Goal: Register for event/course

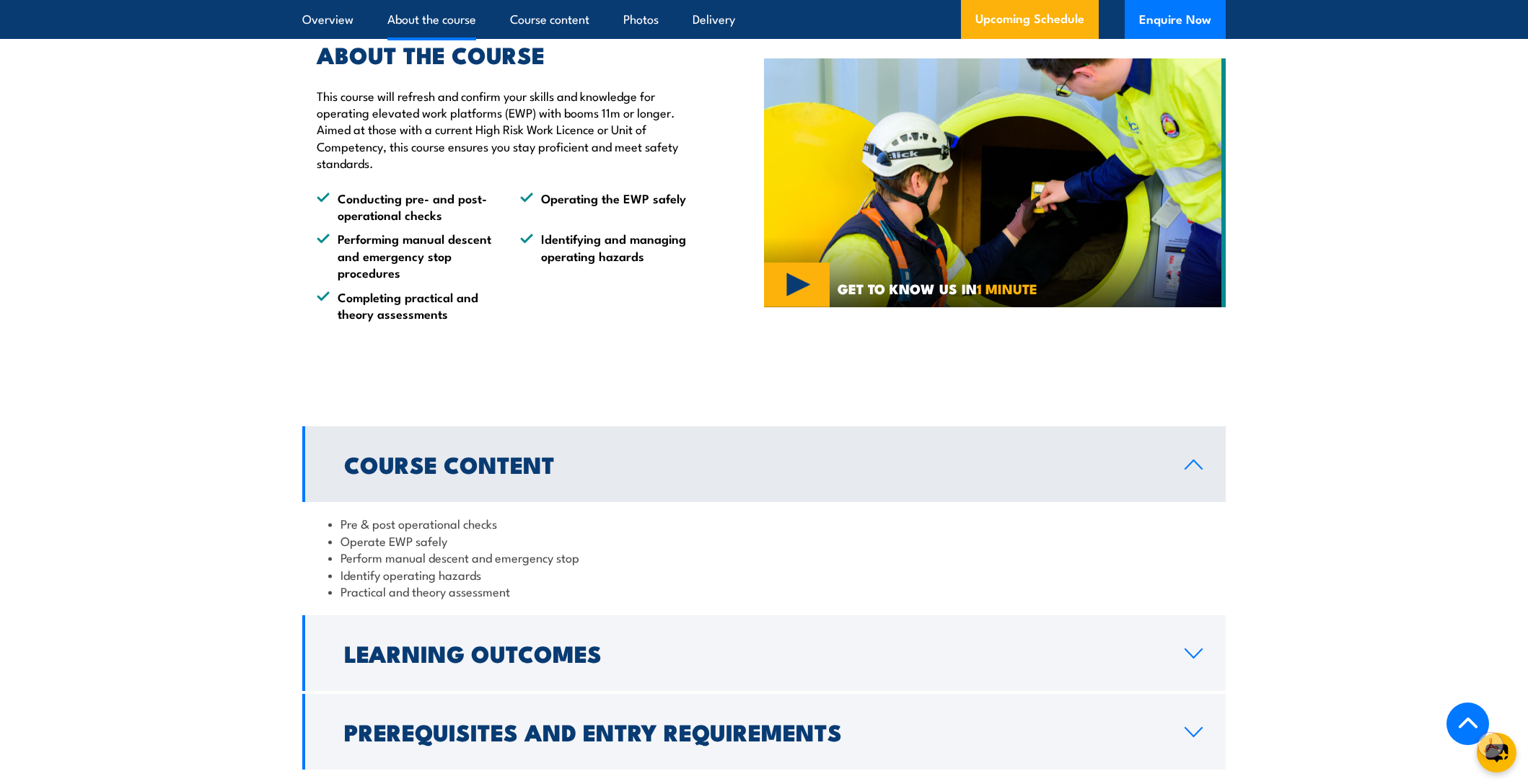
scroll to position [1042, 0]
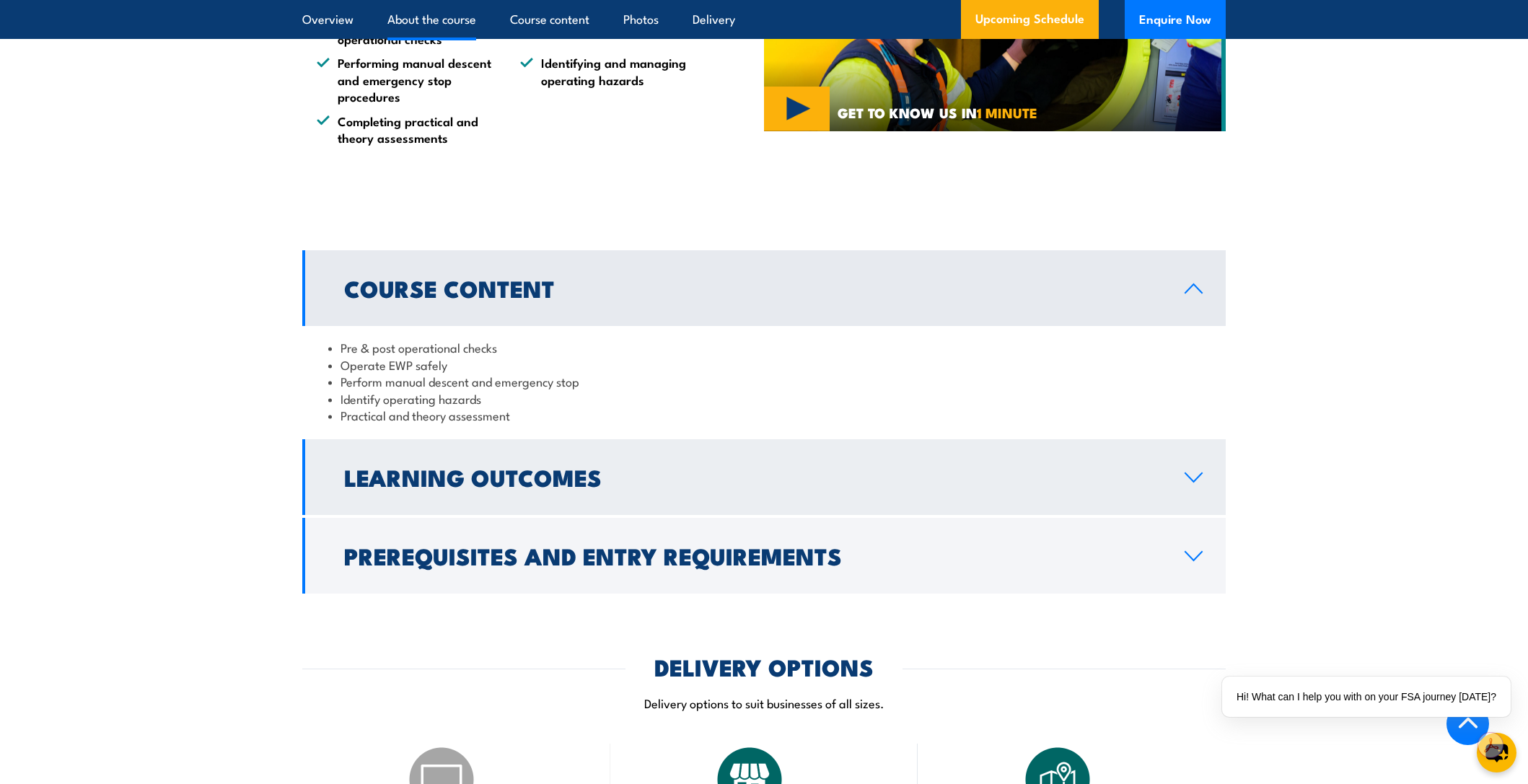
click at [436, 469] on h2 "Learning Outcomes" at bounding box center [752, 477] width 817 height 20
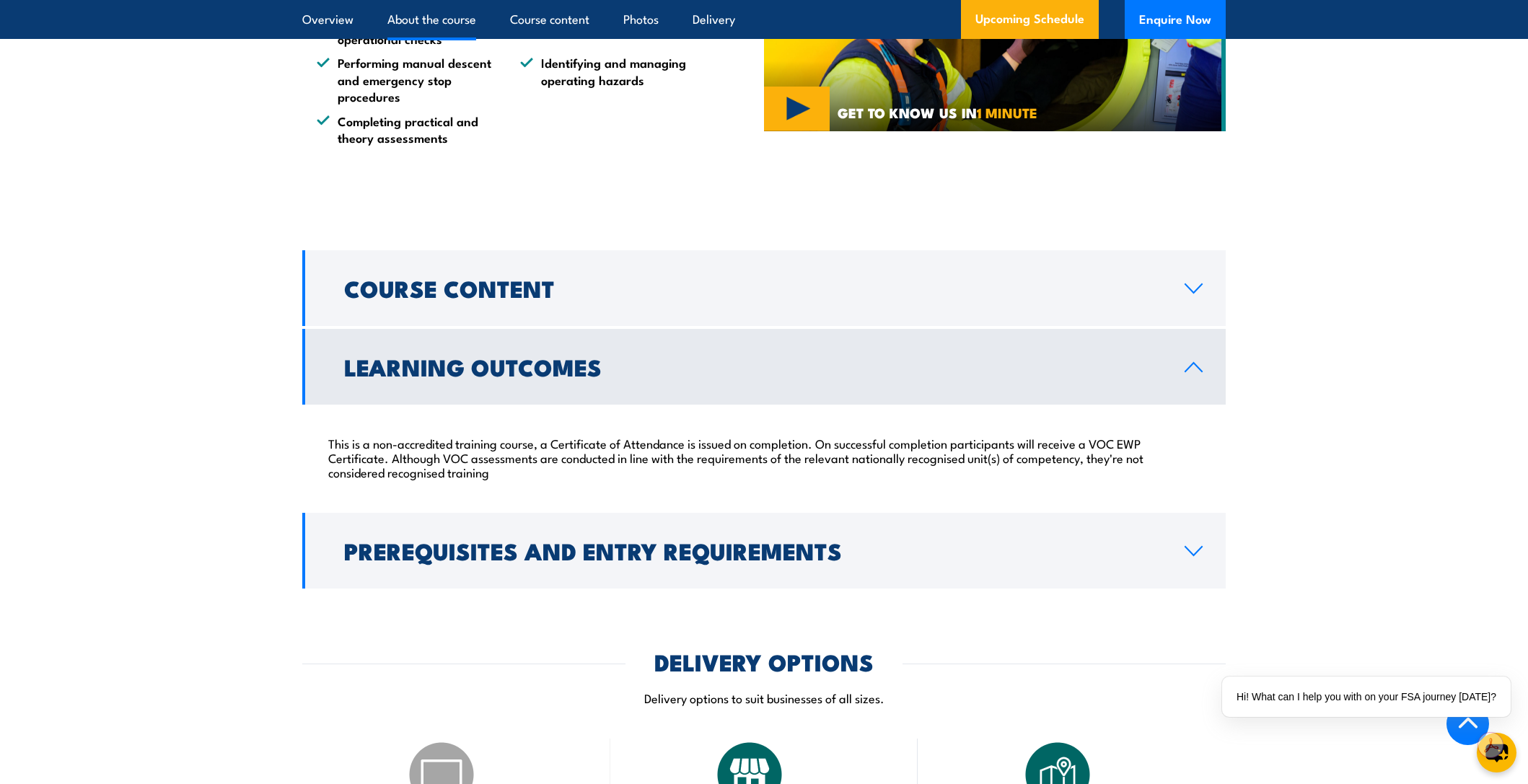
click at [547, 398] on link "Learning Outcomes" at bounding box center [764, 366] width 923 height 76
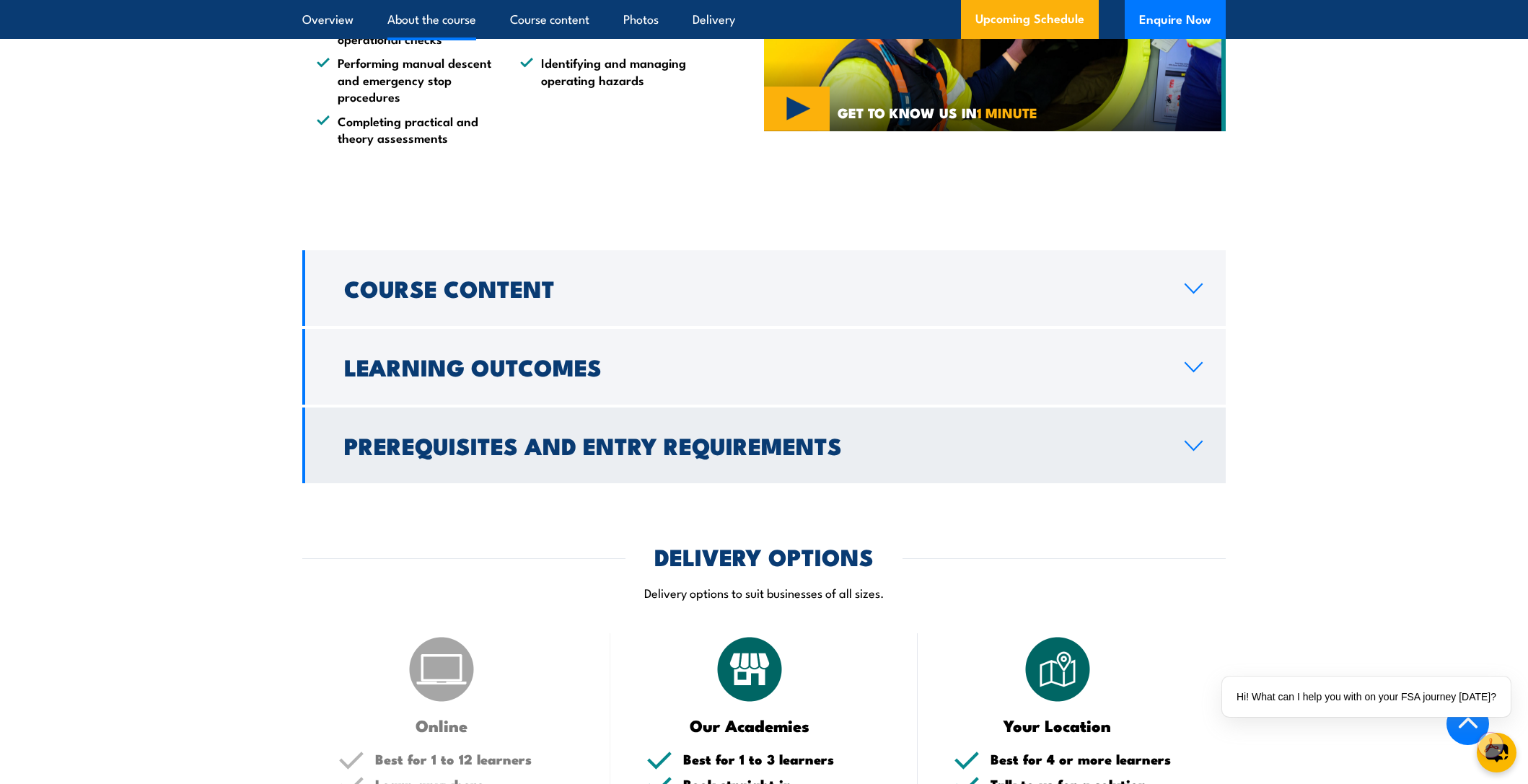
click at [478, 468] on link "Prerequisites and Entry Requirements" at bounding box center [764, 445] width 923 height 76
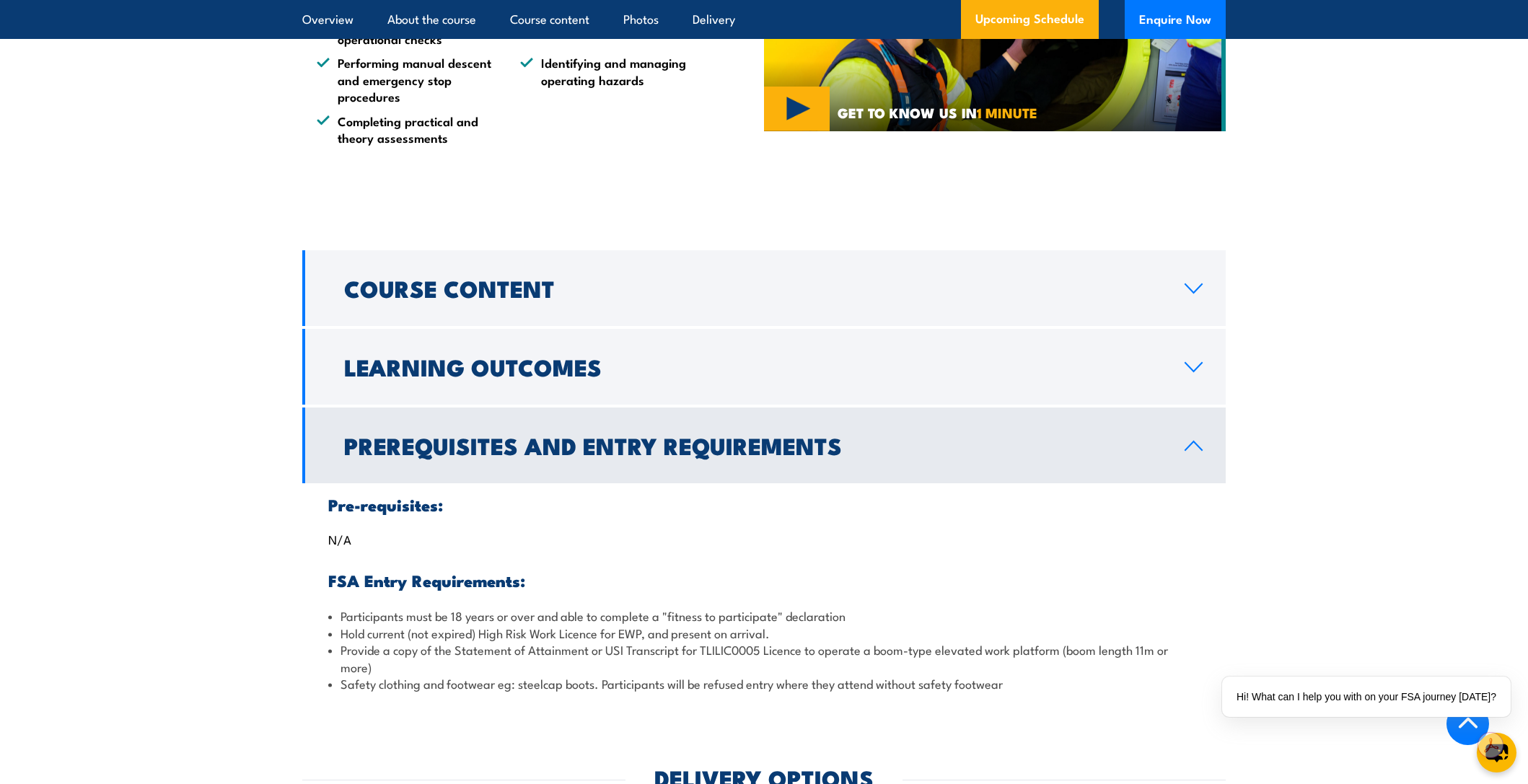
scroll to position [1109, 0]
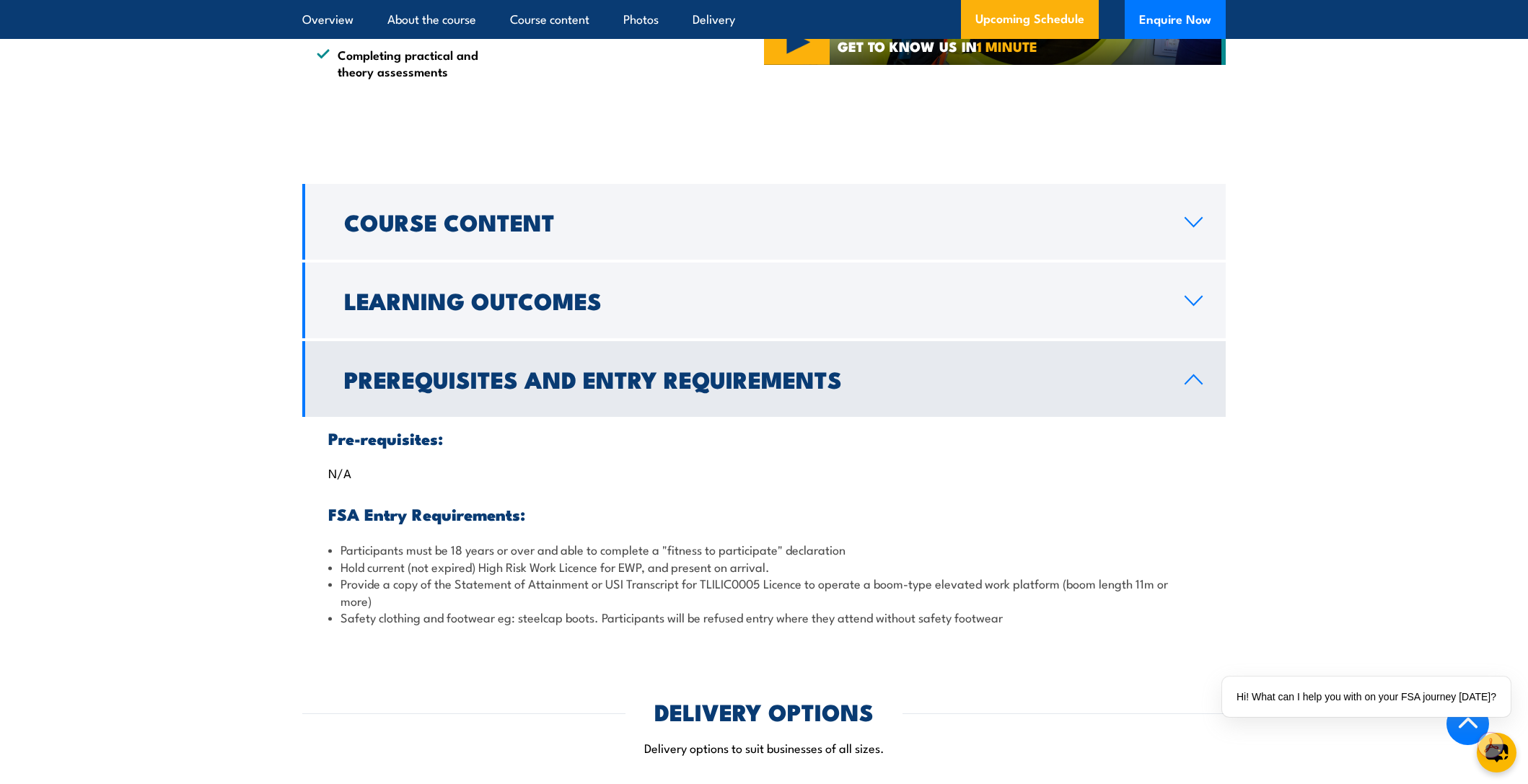
click at [537, 389] on h2 "Prerequisites and Entry Requirements" at bounding box center [752, 379] width 817 height 20
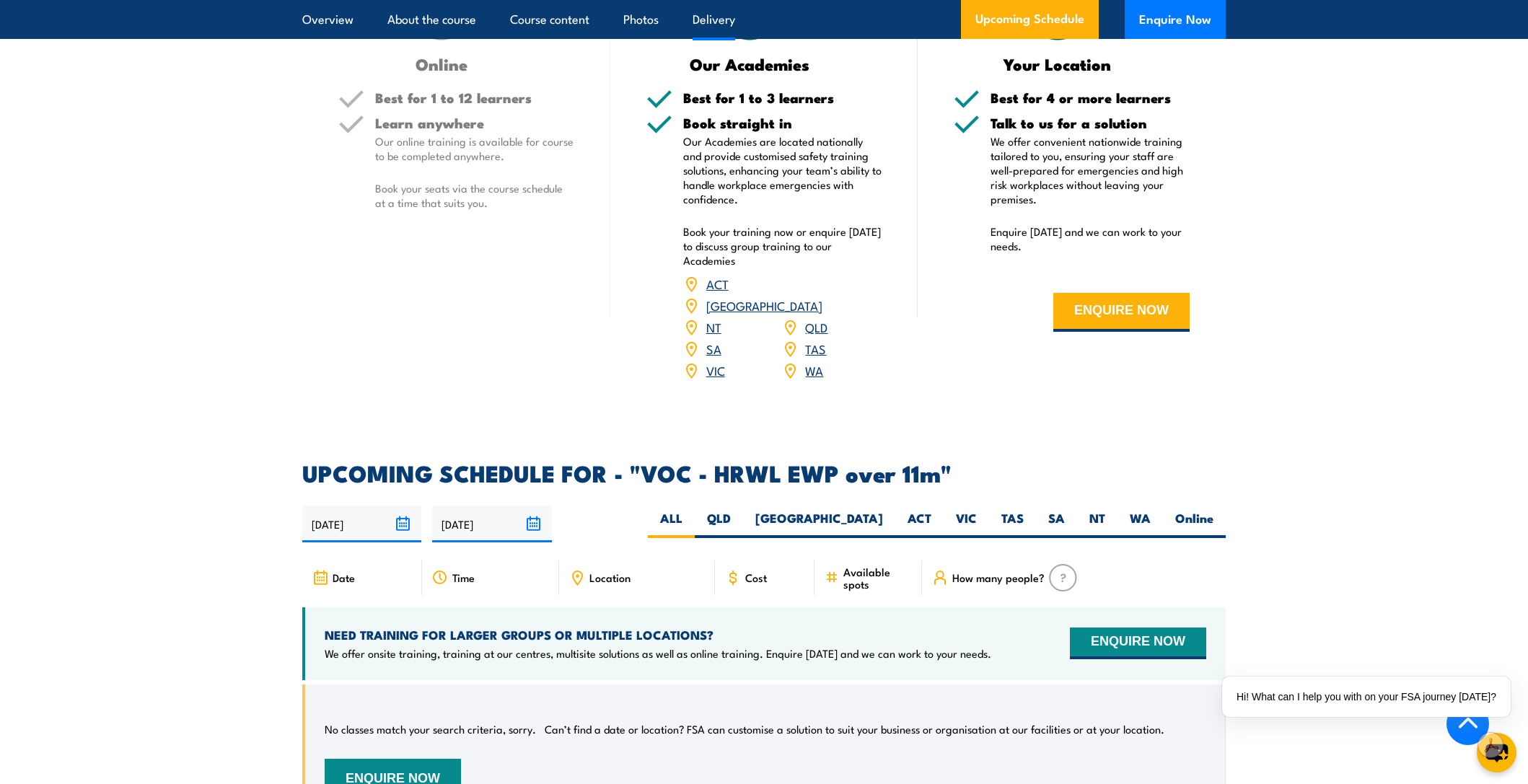
scroll to position [1835, 0]
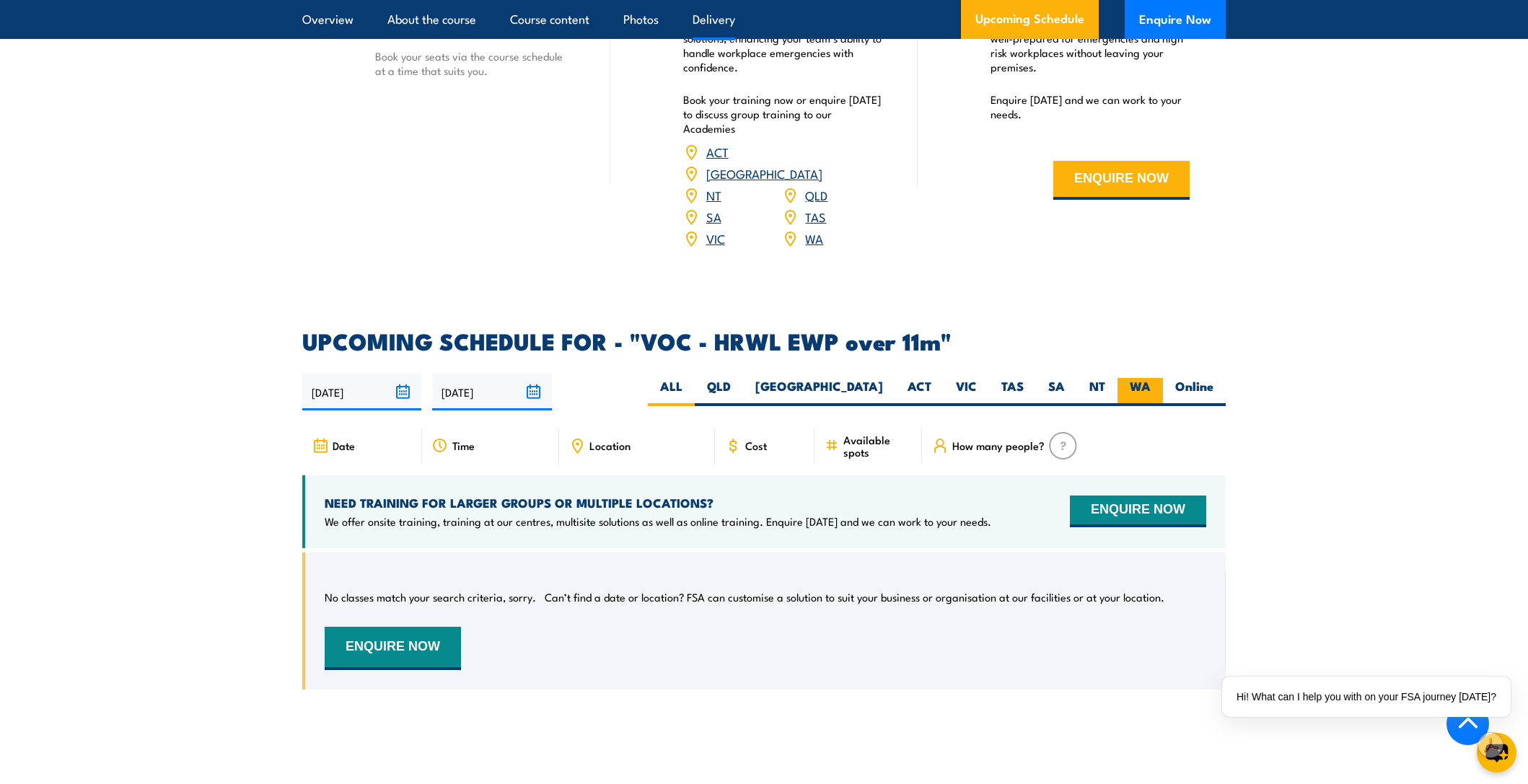
click at [1145, 378] on label "WA" at bounding box center [1140, 392] width 45 height 28
click at [1150, 378] on input "WA" at bounding box center [1155, 383] width 9 height 9
radio input "true"
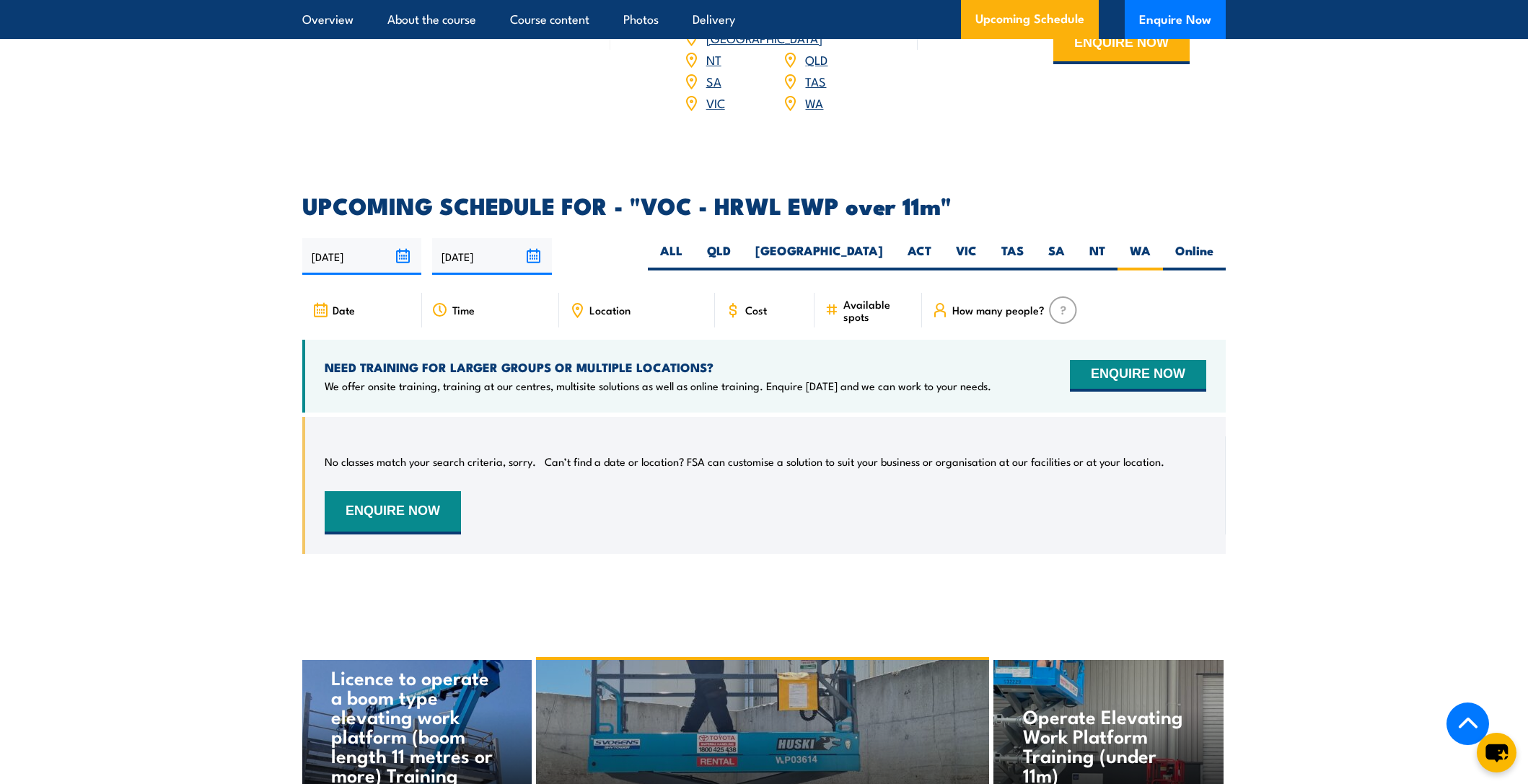
scroll to position [2072, 0]
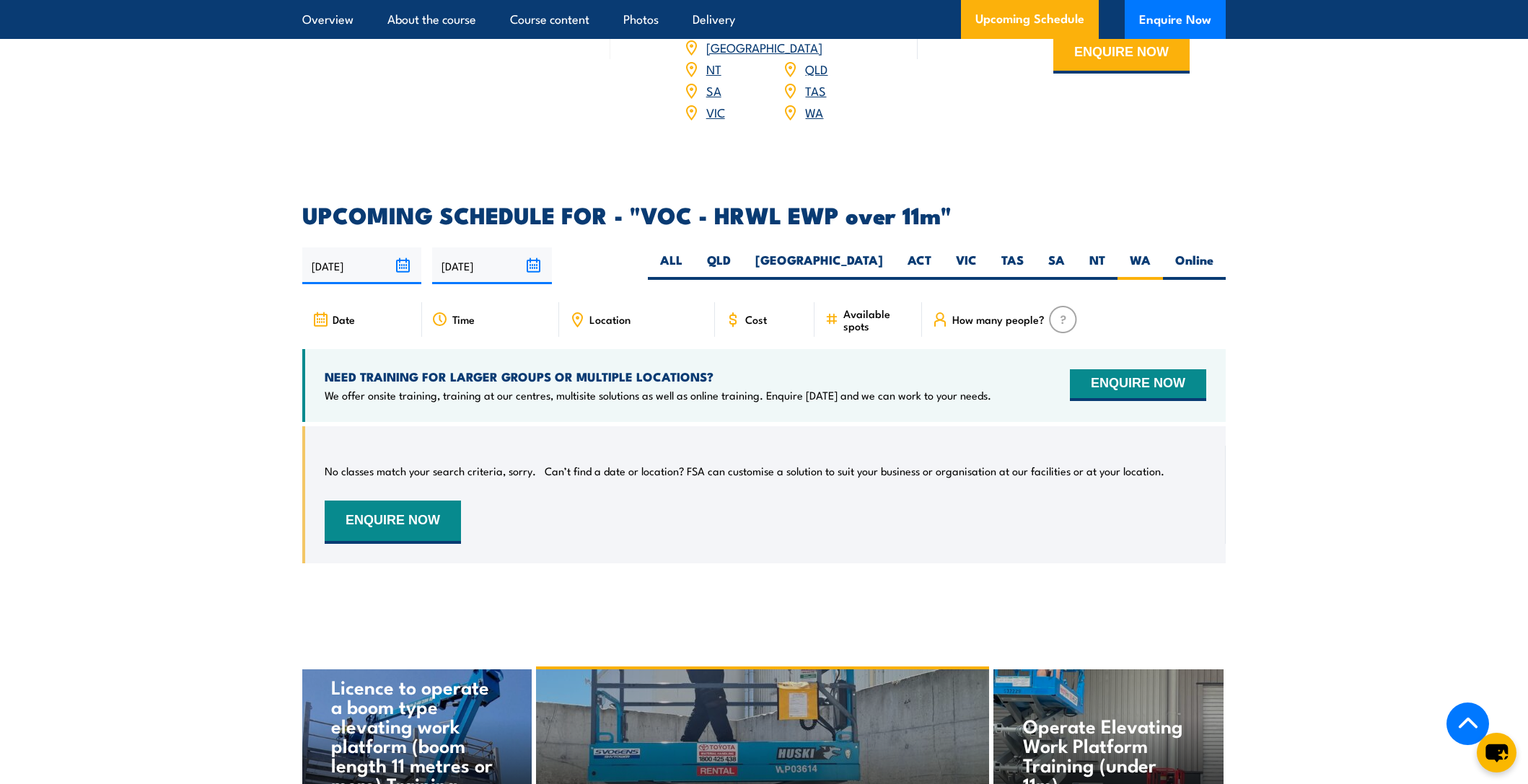
click at [1063, 306] on img at bounding box center [1063, 319] width 28 height 27
drag, startPoint x: 1032, startPoint y: 296, endPoint x: 1011, endPoint y: 300, distance: 21.4
click at [1032, 313] on span "How many people?" at bounding box center [998, 319] width 92 height 12
click at [935, 312] on icon at bounding box center [940, 319] width 16 height 16
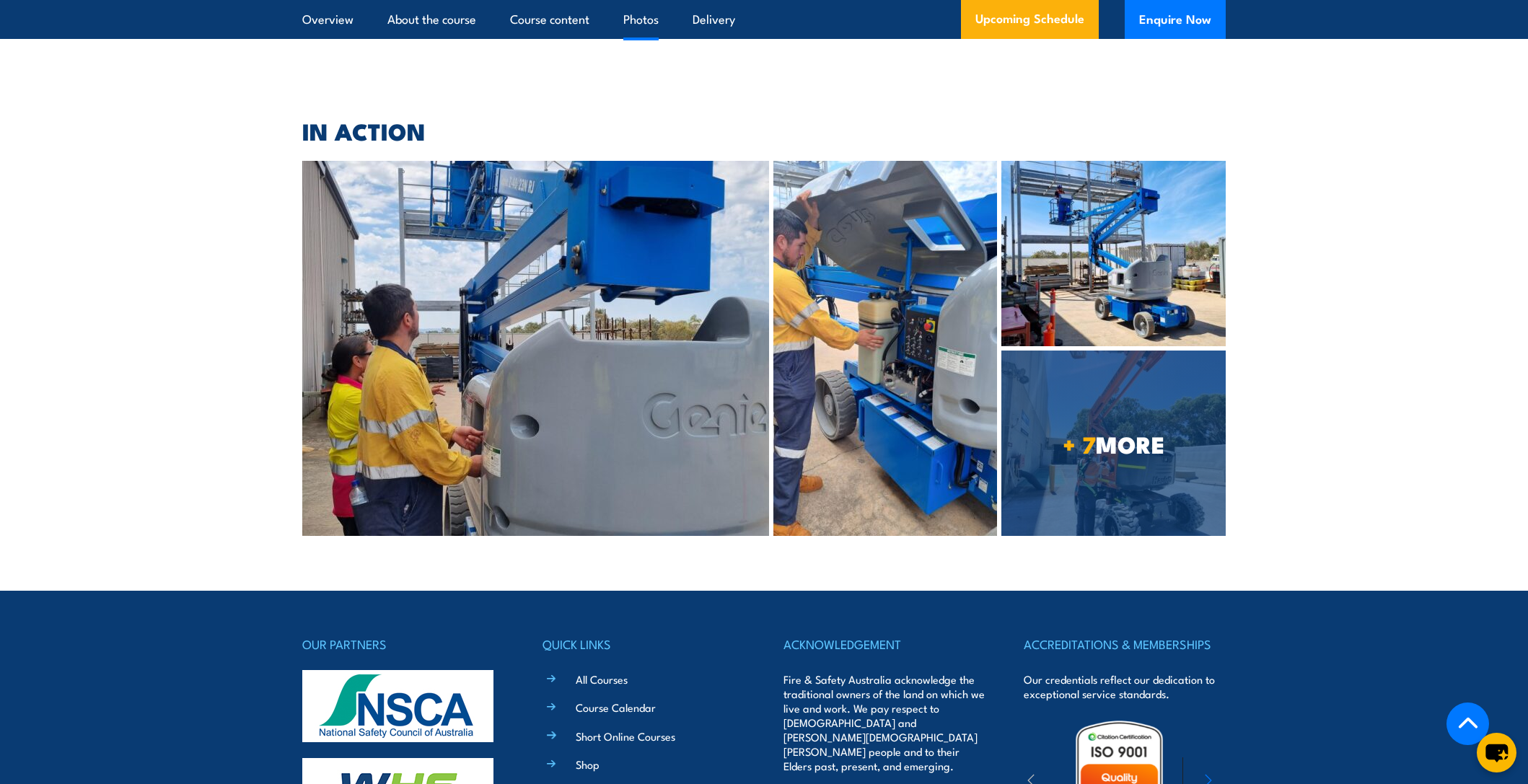
scroll to position [3164, 0]
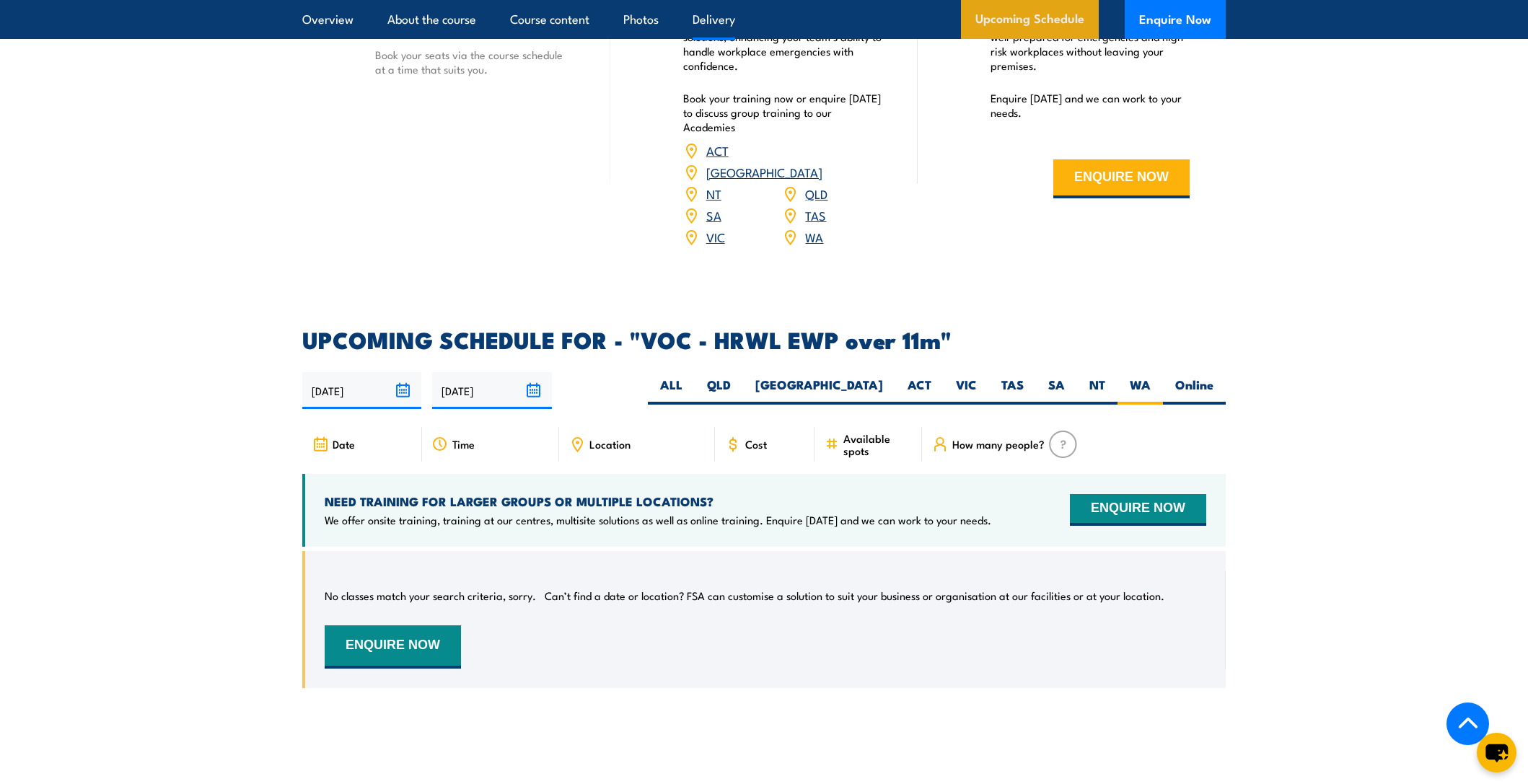
click at [1081, 10] on link "Upcoming Schedule" at bounding box center [1029, 20] width 138 height 39
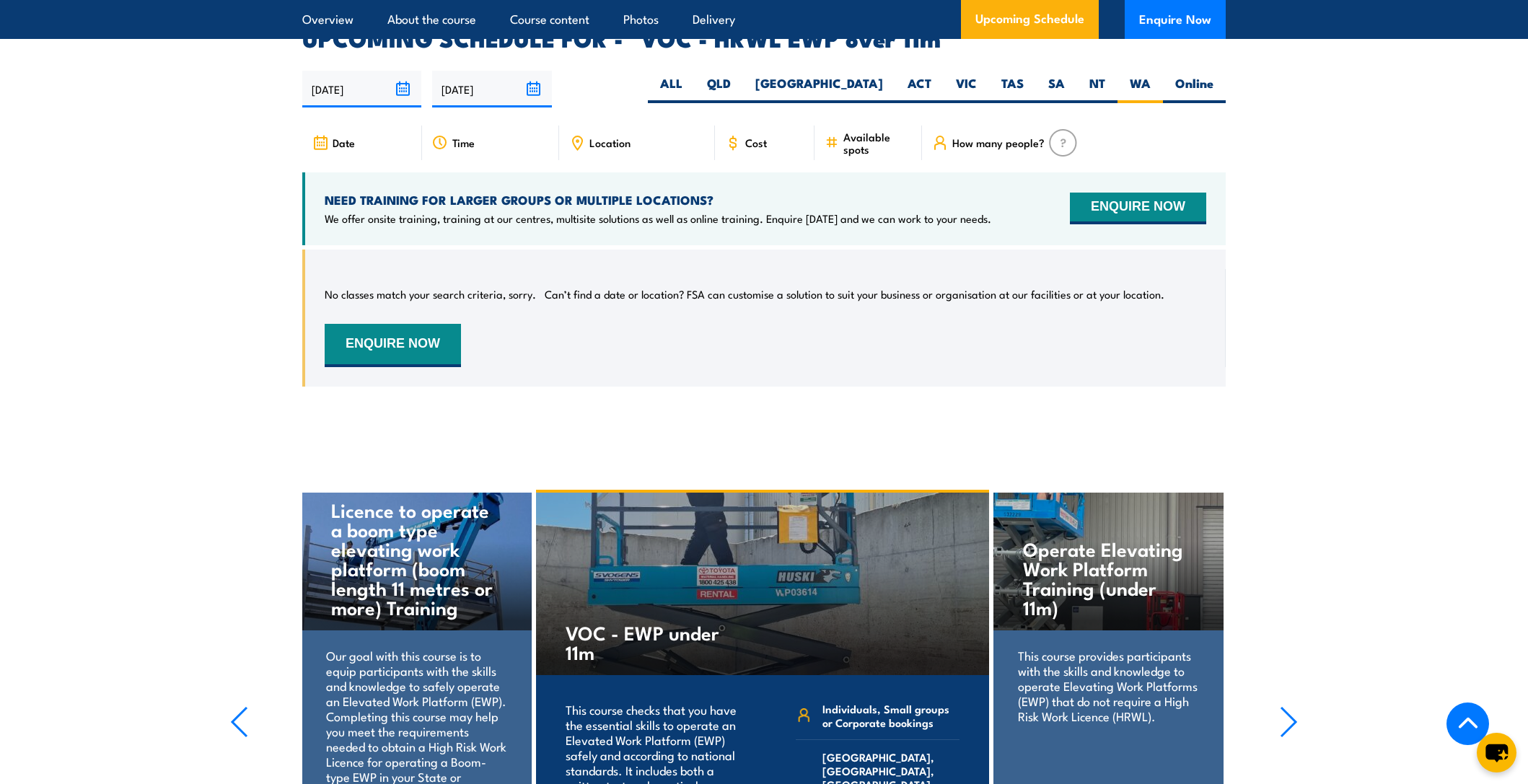
scroll to position [2255, 0]
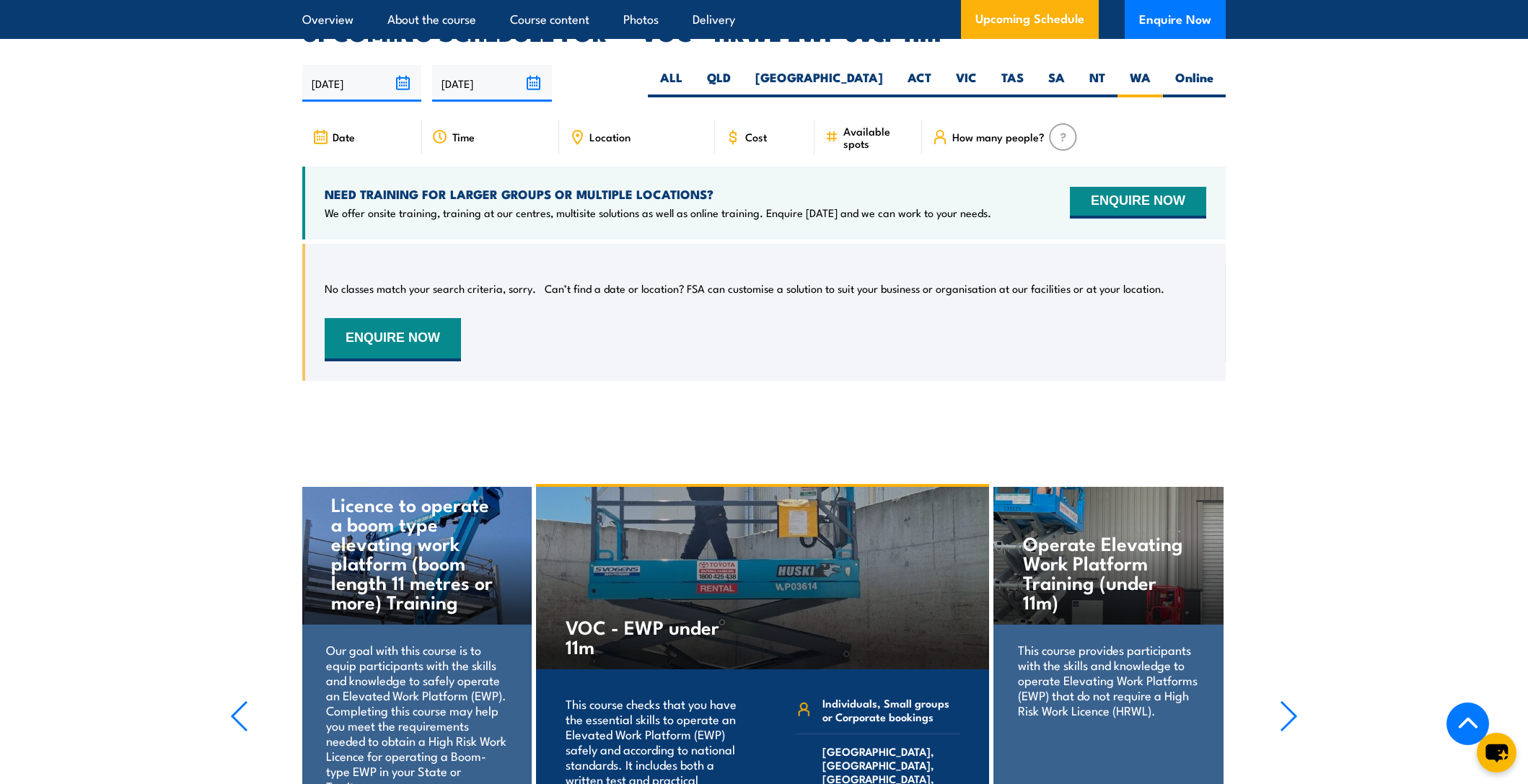
click at [212, 318] on section "UPCOMING SCHEDULE FOR - "VOC - HRWL EWP over 11m" 30/09/2025 29/03/2026" at bounding box center [764, 212] width 1528 height 381
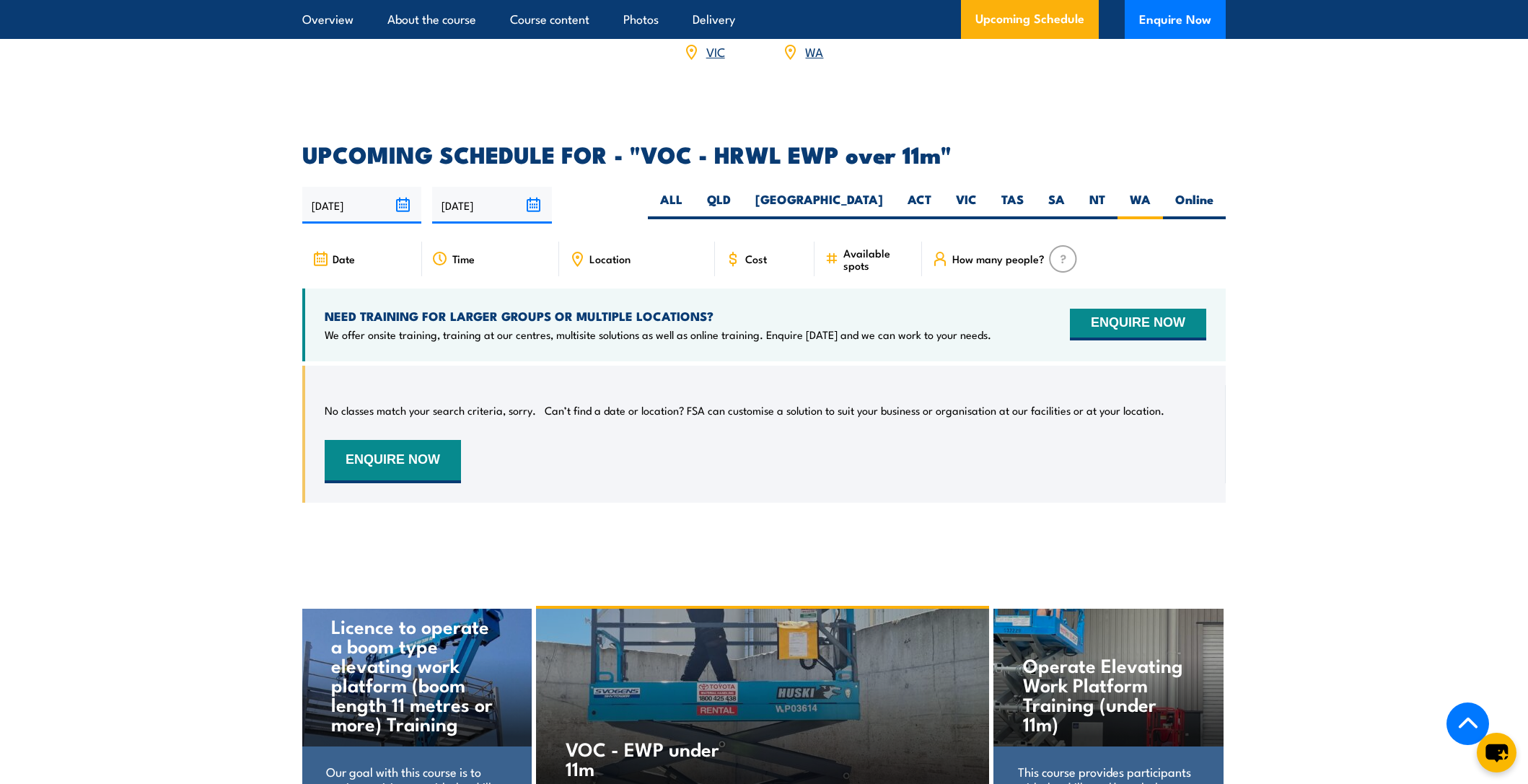
scroll to position [2123, 0]
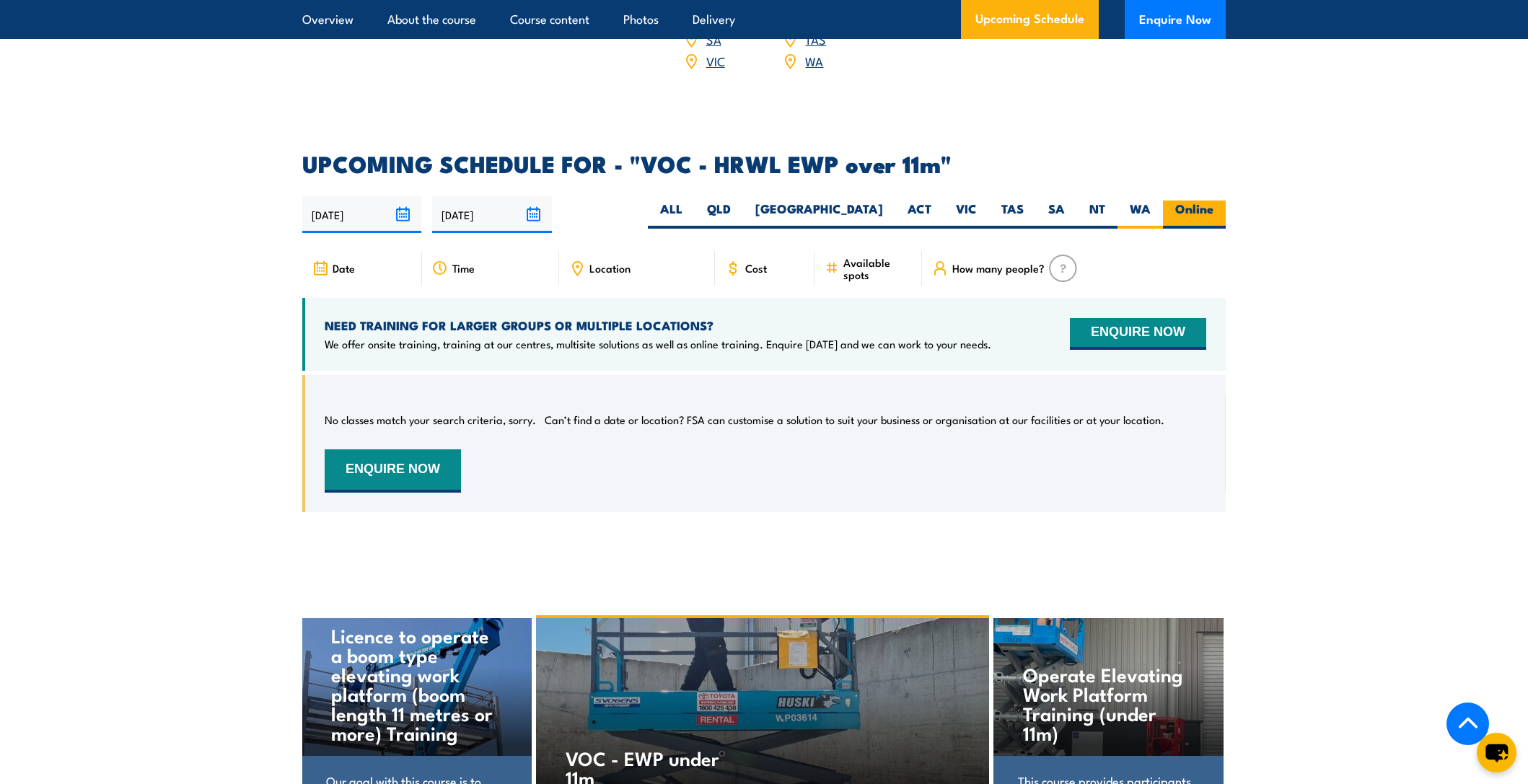
click at [1184, 201] on label "Online" at bounding box center [1194, 214] width 62 height 28
click at [1214, 201] on input "Online" at bounding box center [1218, 205] width 9 height 9
radio input "true"
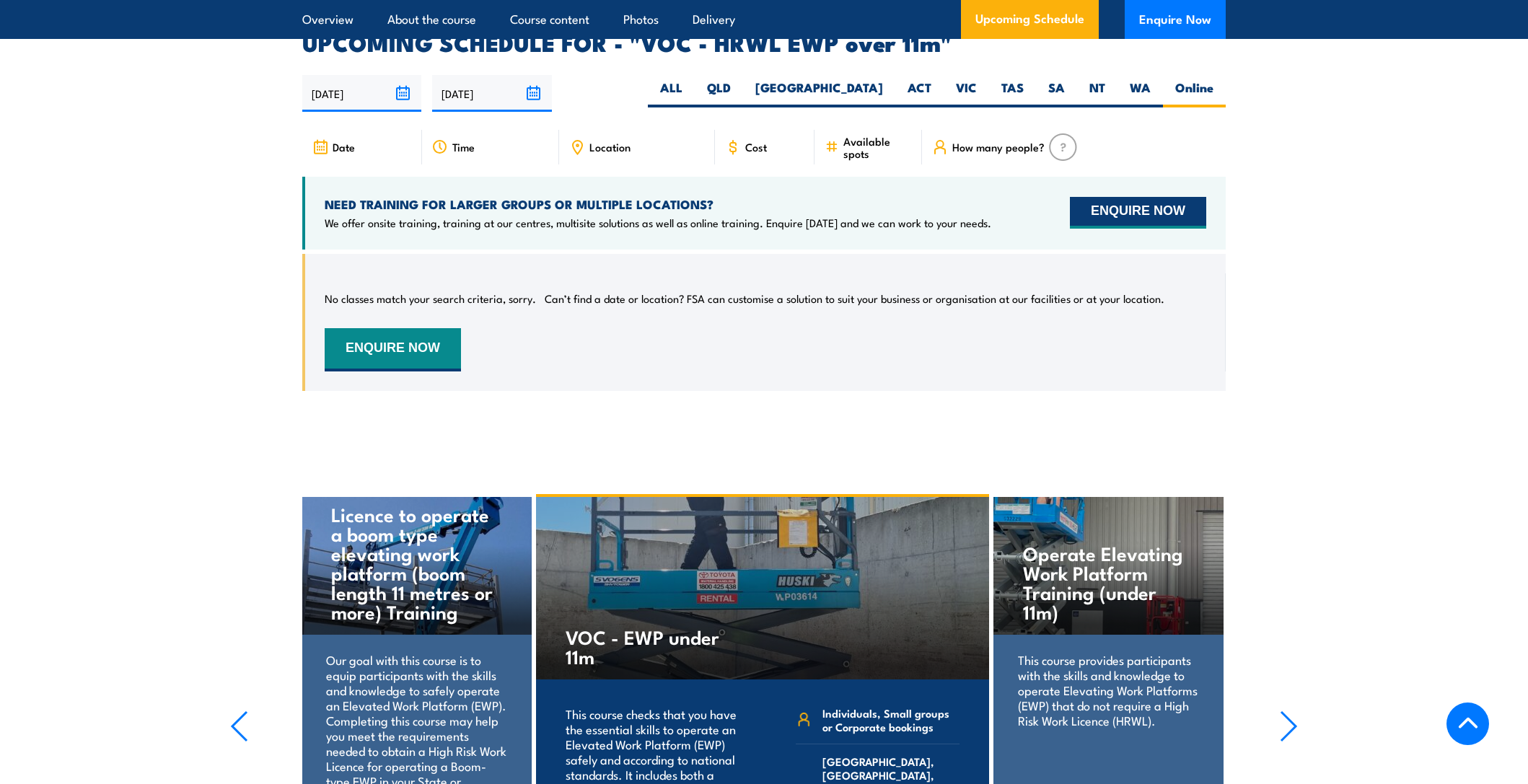
scroll to position [2255, 0]
